Goal: Task Accomplishment & Management: Manage account settings

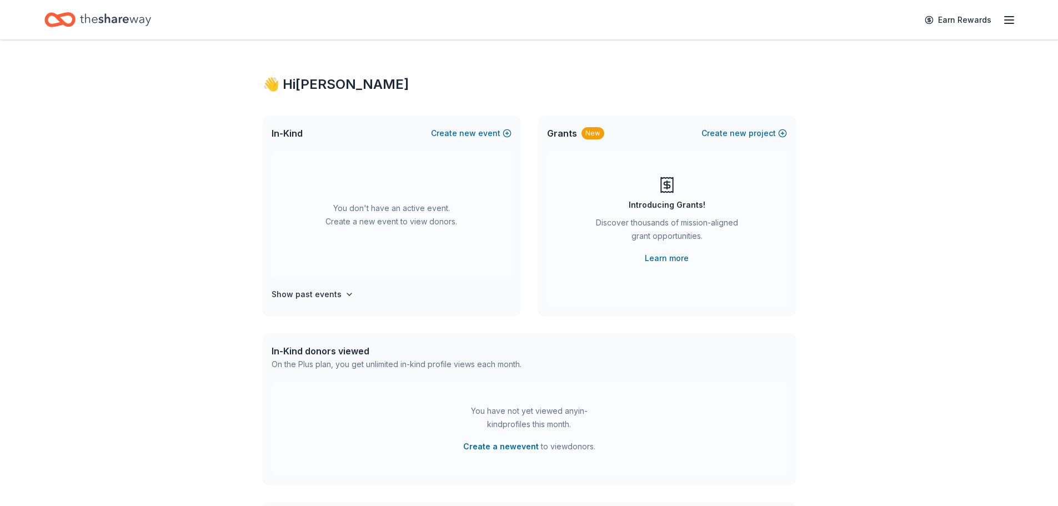
click at [118, 22] on icon "Home" at bounding box center [115, 19] width 71 height 23
click at [303, 83] on div "👋 Hi [PERSON_NAME]" at bounding box center [529, 85] width 533 height 18
click at [1014, 18] on icon "button" at bounding box center [1008, 19] width 13 height 13
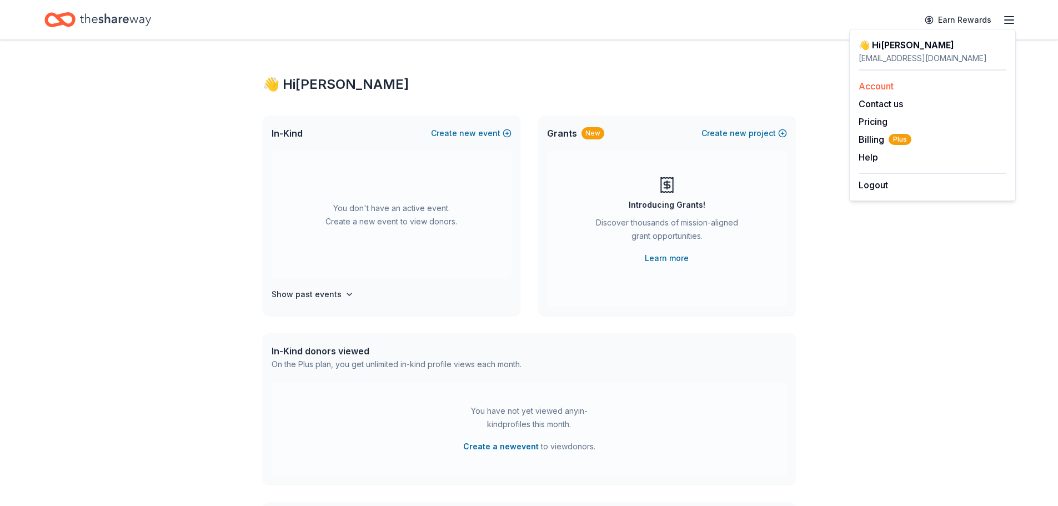
click at [880, 87] on link "Account" at bounding box center [875, 86] width 35 height 11
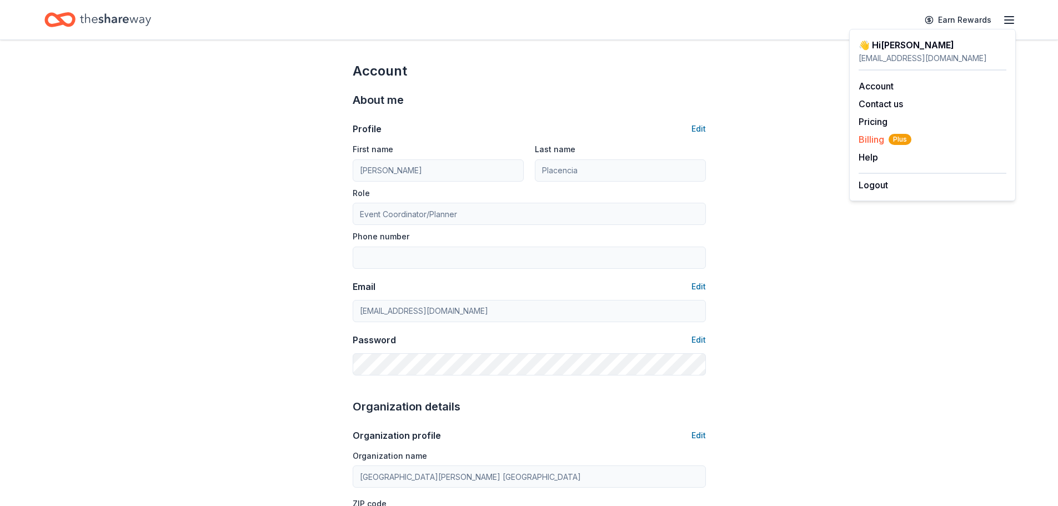
click at [870, 138] on span "Billing Plus" at bounding box center [884, 139] width 53 height 13
